Goal: Transaction & Acquisition: Book appointment/travel/reservation

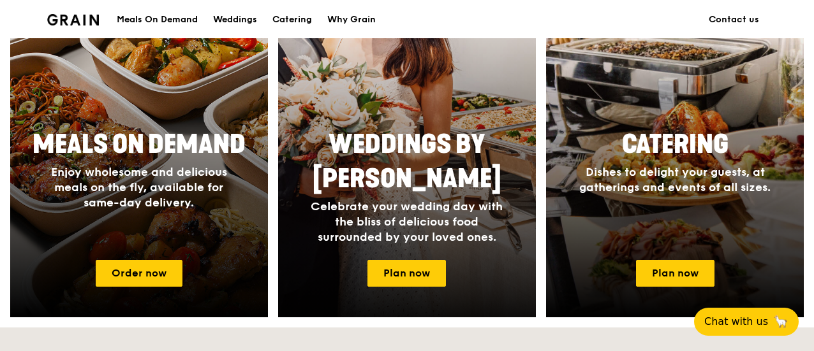
scroll to position [702, 0]
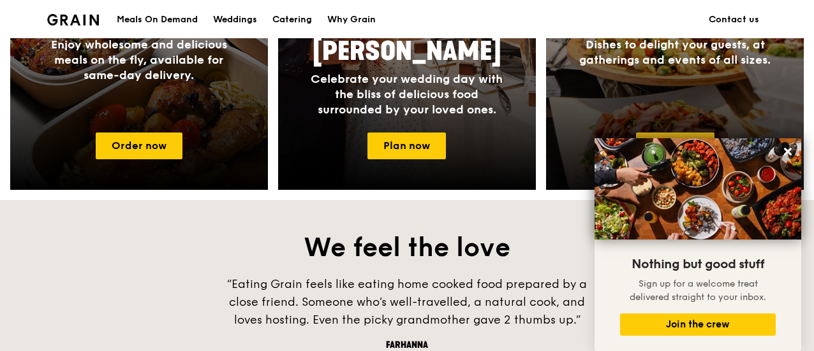
click at [657, 146] on body "Grain logo Meals On Demand Weddings Catering Why Grain Contact us ONE BITE SAYS…" at bounding box center [407, 166] width 814 height 1737
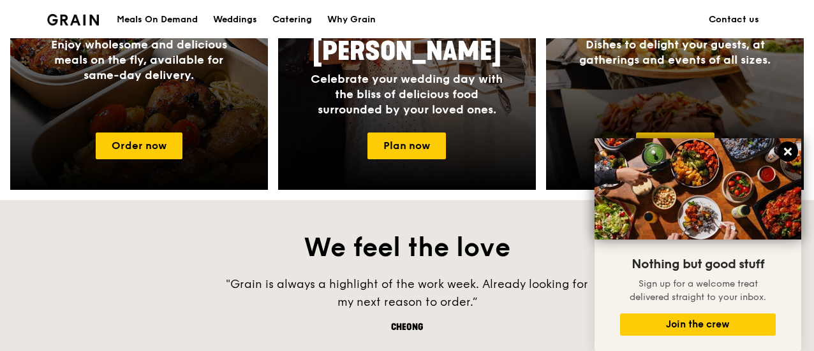
click at [788, 154] on icon at bounding box center [788, 152] width 8 height 8
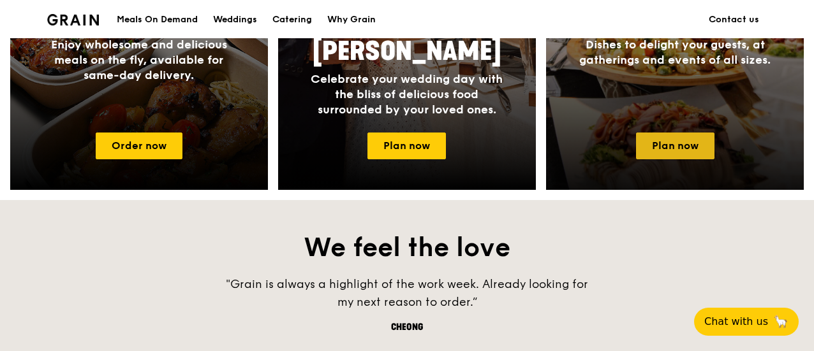
click at [678, 138] on link "Plan now" at bounding box center [675, 146] width 78 height 27
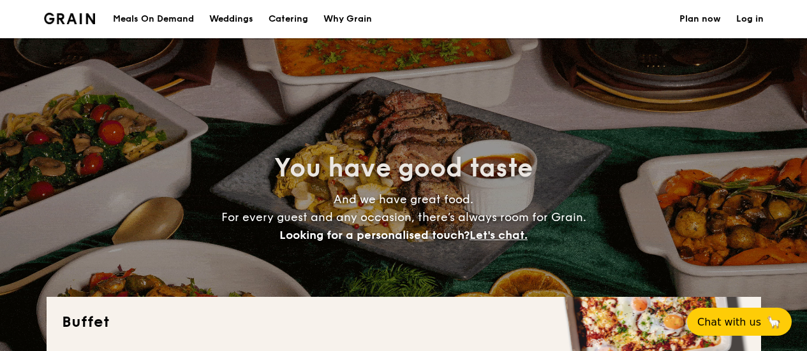
select select
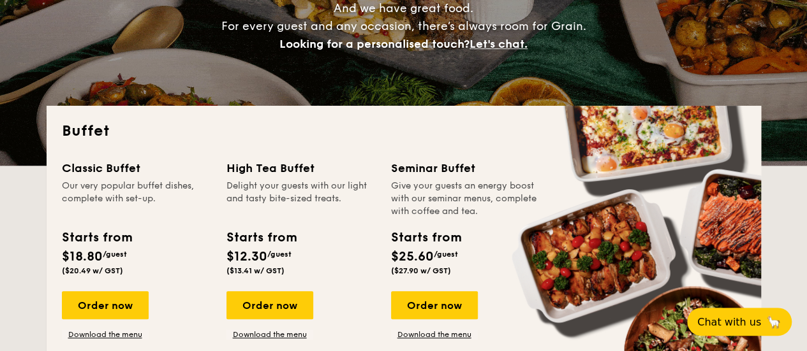
scroll to position [255, 0]
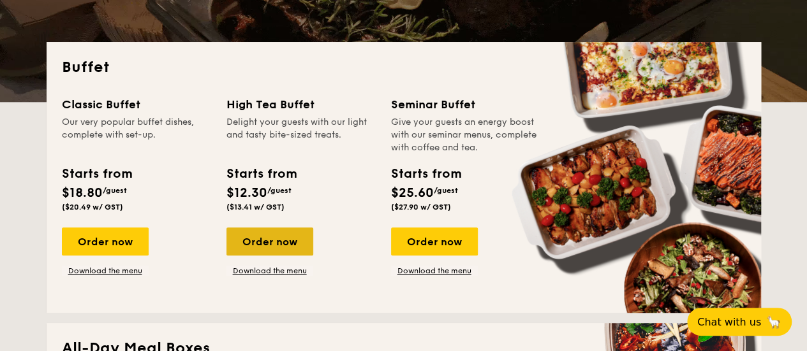
click at [270, 244] on div "Order now" at bounding box center [269, 242] width 87 height 28
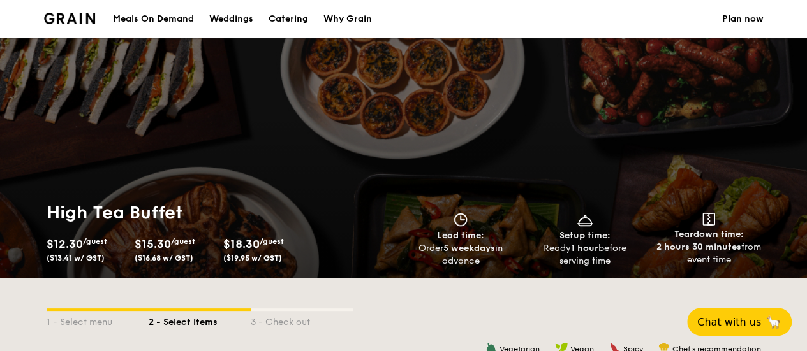
scroll to position [191, 0]
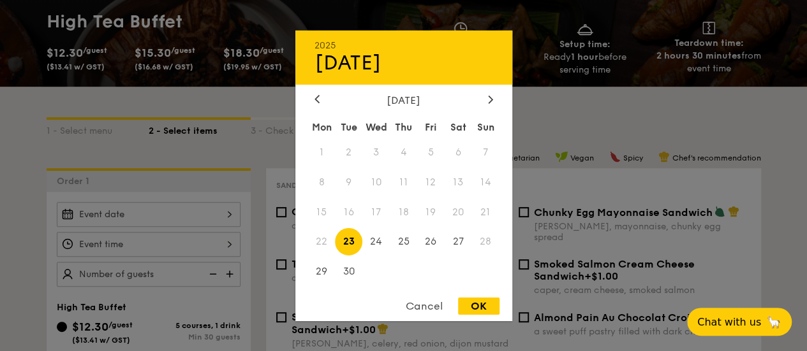
click at [202, 215] on div "2025 Sep 23 September 2025 Mon Tue Wed Thu Fri Sat Sun 1 2 3 4 5 6 7 8 9 10 11 …" at bounding box center [149, 214] width 184 height 25
click at [430, 210] on span "19" at bounding box center [430, 211] width 27 height 27
click at [430, 212] on span "19" at bounding box center [430, 211] width 27 height 27
click at [430, 211] on span "19" at bounding box center [430, 211] width 27 height 27
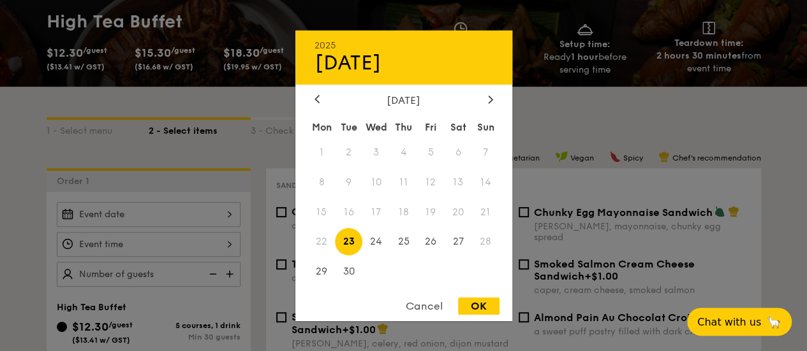
click at [427, 311] on div "Cancel" at bounding box center [424, 306] width 63 height 17
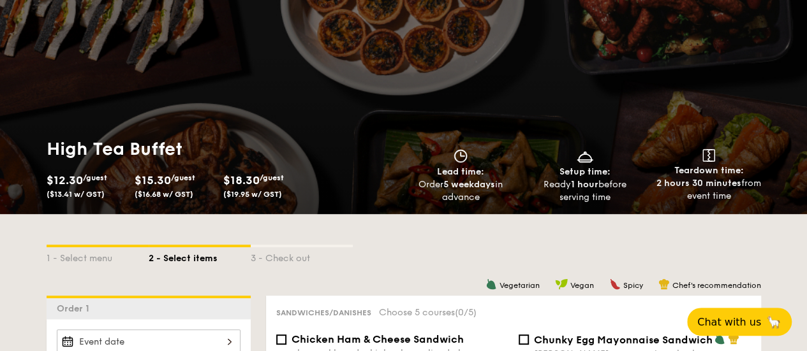
scroll to position [0, 0]
